Goal: Information Seeking & Learning: Learn about a topic

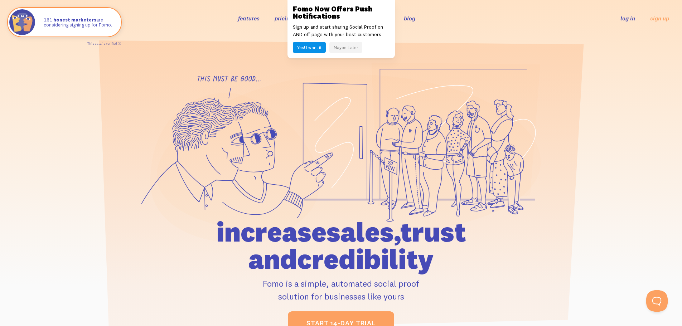
click at [348, 47] on button "Maybe Later" at bounding box center [346, 47] width 33 height 11
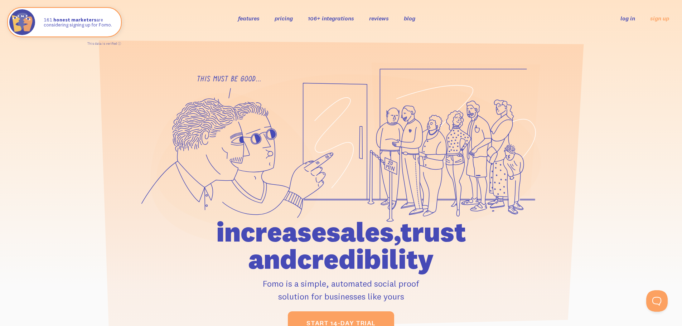
click at [335, 18] on link "106+ integrations" at bounding box center [331, 18] width 46 height 7
click at [284, 21] on link "pricing" at bounding box center [284, 18] width 18 height 7
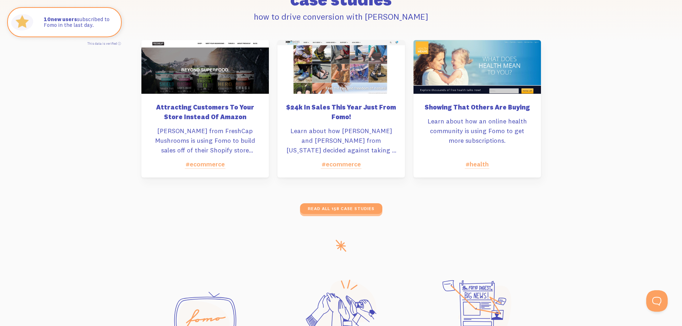
scroll to position [3594, 0]
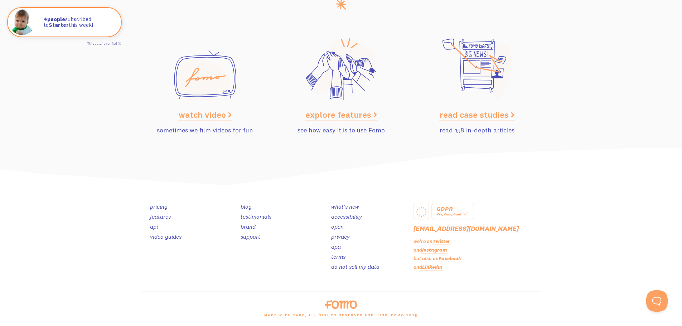
click at [456, 260] on link "Facebook" at bounding box center [450, 258] width 23 height 6
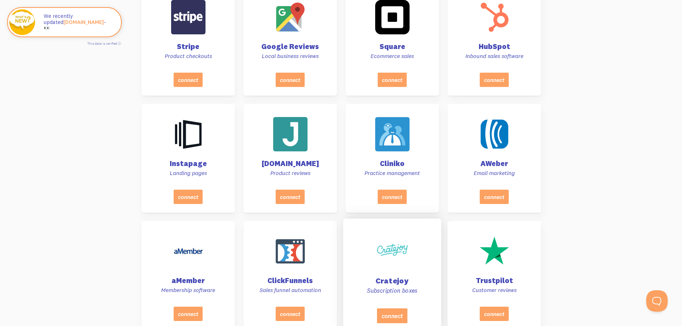
scroll to position [788, 0]
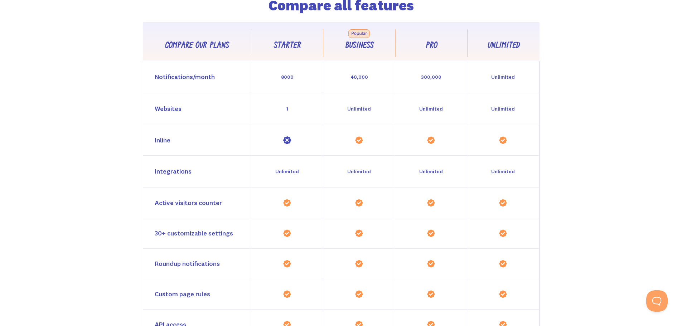
scroll to position [645, 0]
